Goal: Task Accomplishment & Management: Complete application form

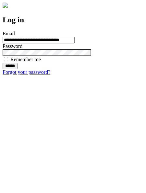
type input "**********"
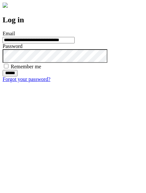
click at [18, 77] on input "******" at bounding box center [10, 73] width 15 height 6
